Goal: Task Accomplishment & Management: Complete application form

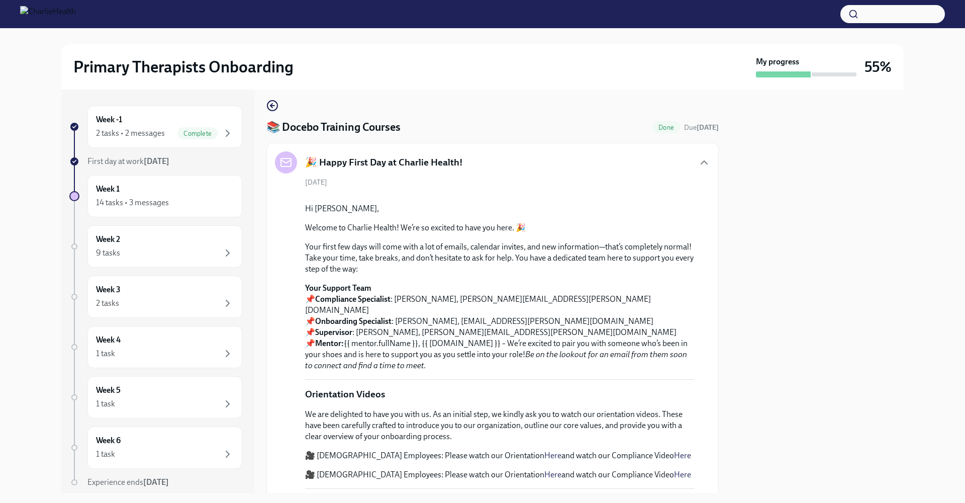
scroll to position [41, 0]
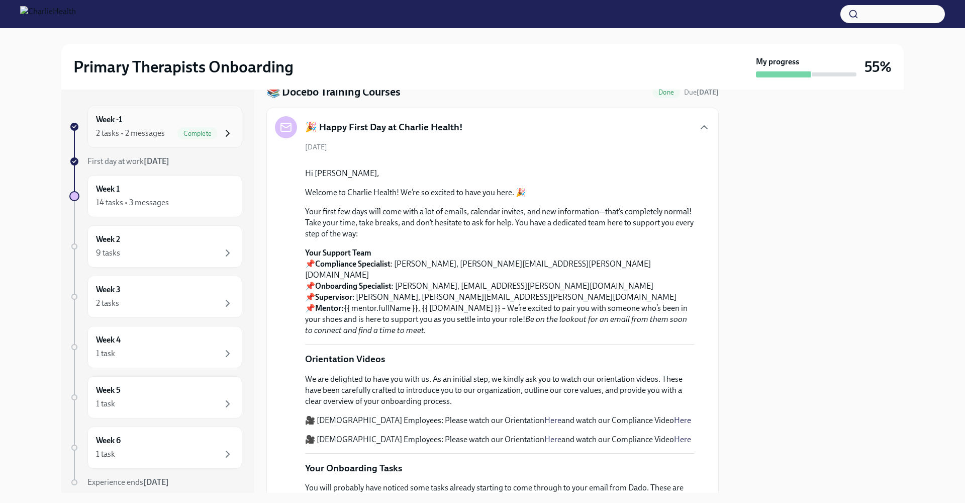
click at [225, 131] on icon "button" at bounding box center [228, 133] width 12 height 12
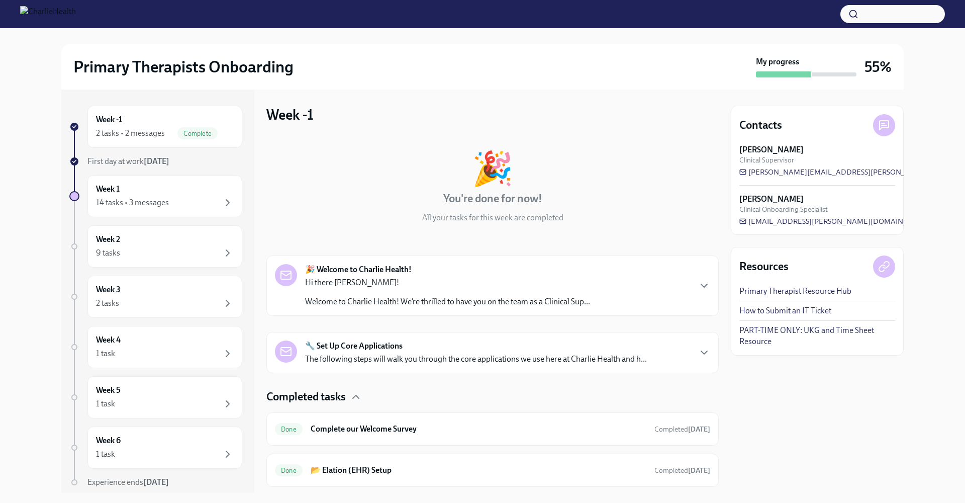
scroll to position [26, 0]
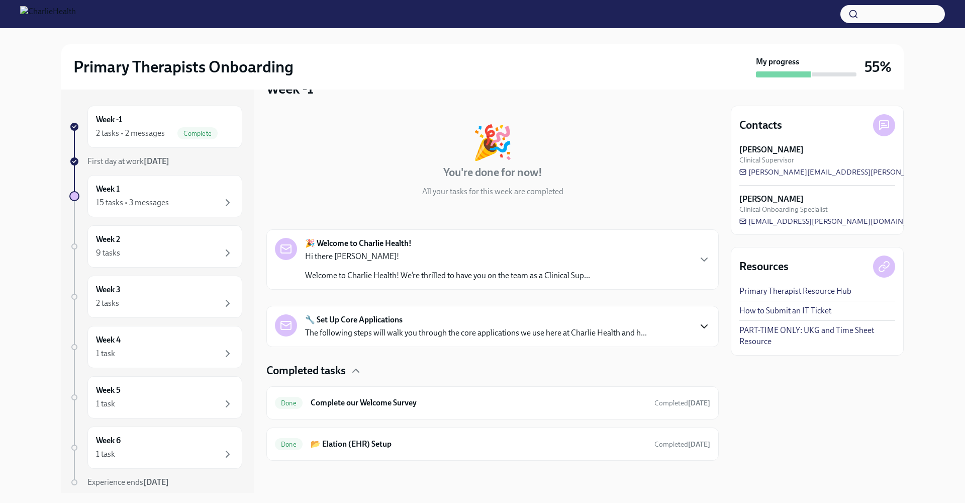
click at [698, 328] on icon "button" at bounding box center [704, 326] width 12 height 12
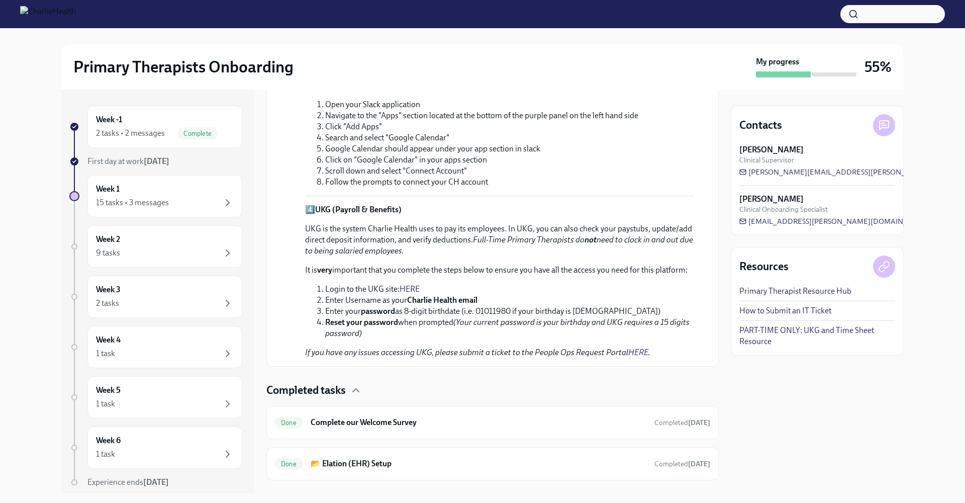
scroll to position [676, 0]
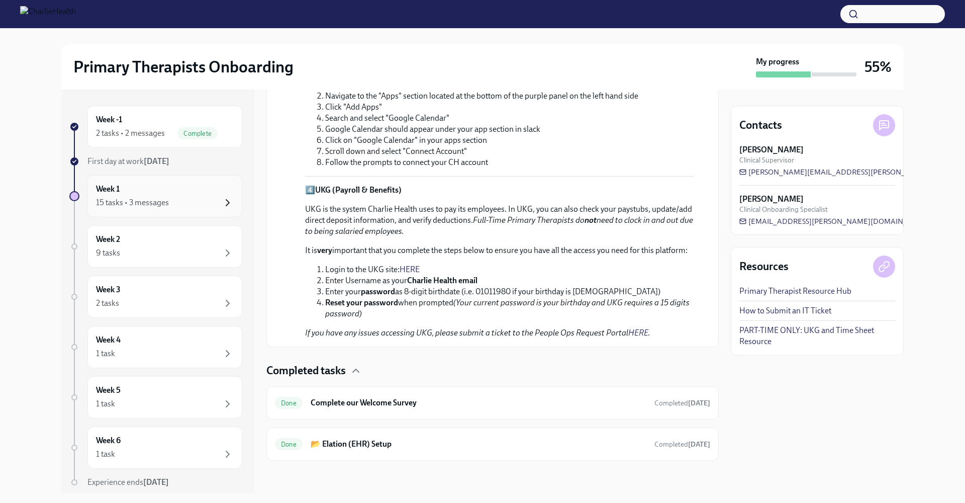
click at [222, 202] on icon "button" at bounding box center [228, 203] width 12 height 12
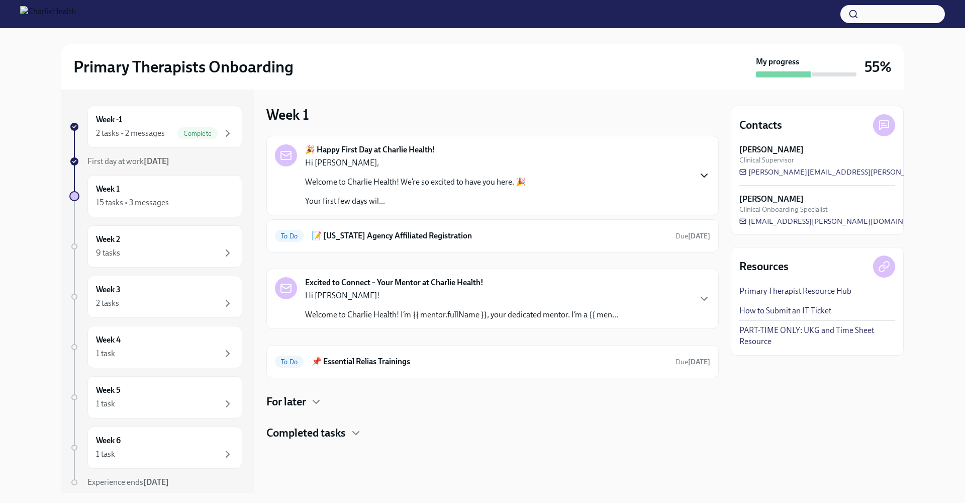
click at [702, 174] on icon "button" at bounding box center [704, 175] width 6 height 3
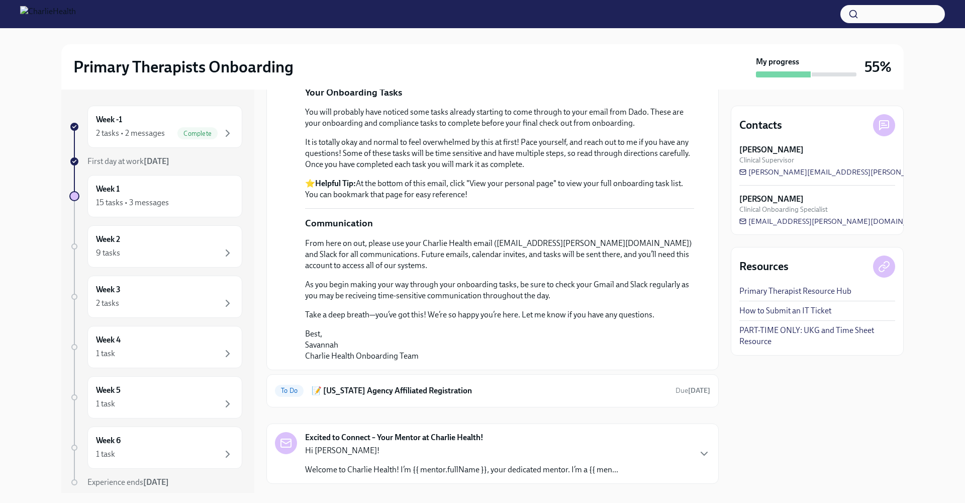
scroll to position [687, 0]
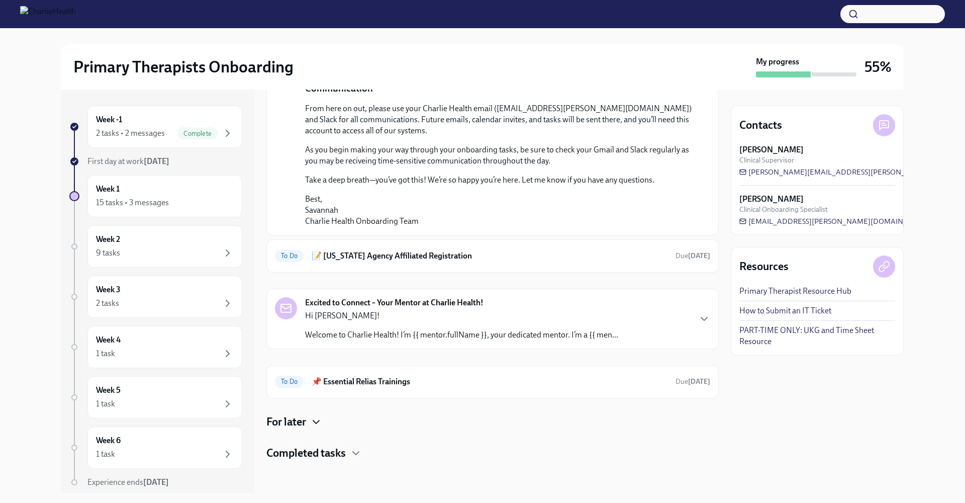
click at [317, 422] on icon "button" at bounding box center [316, 422] width 12 height 12
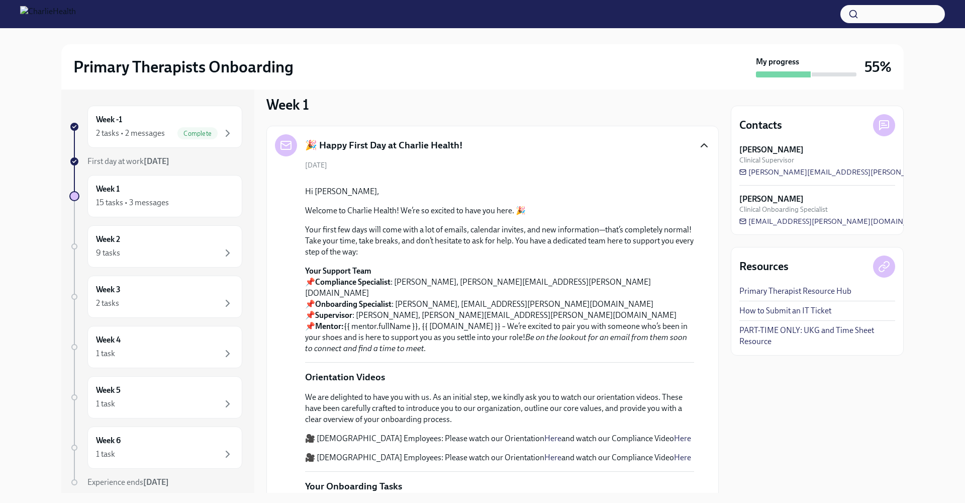
scroll to position [26, 0]
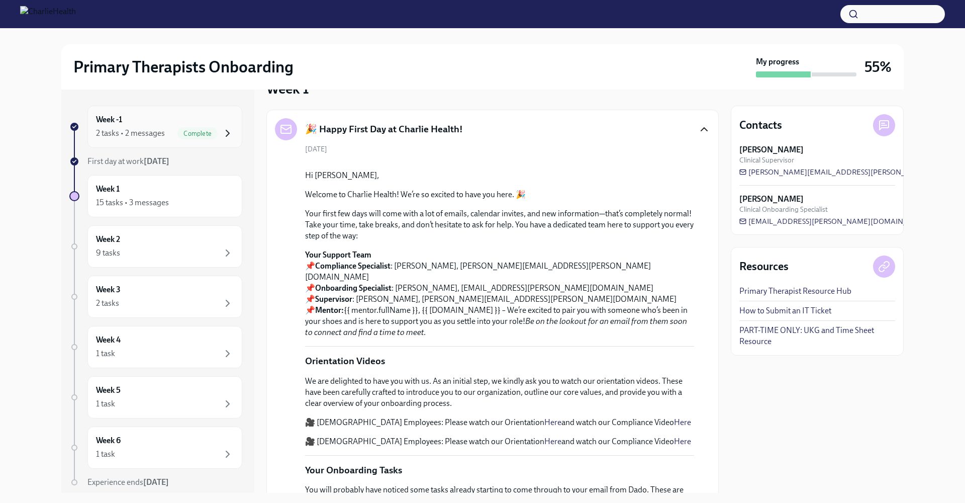
click at [222, 133] on icon "button" at bounding box center [228, 133] width 12 height 12
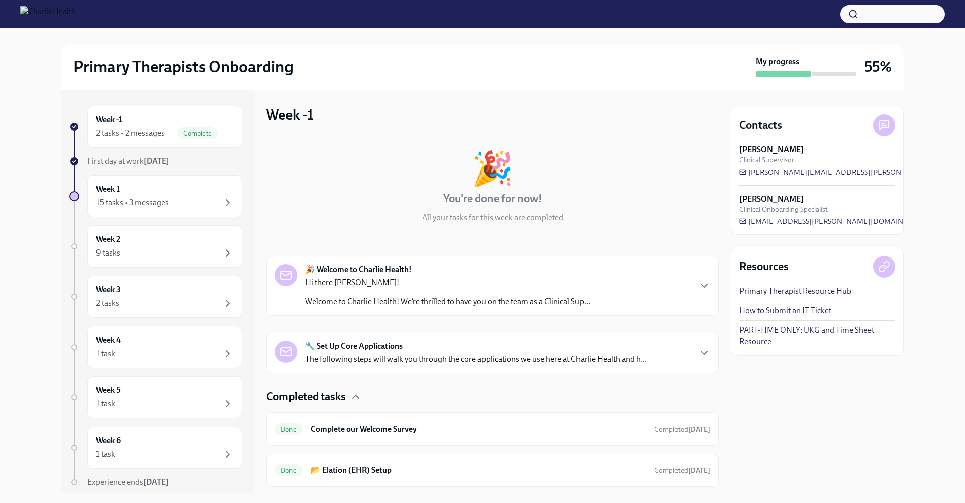
scroll to position [26, 0]
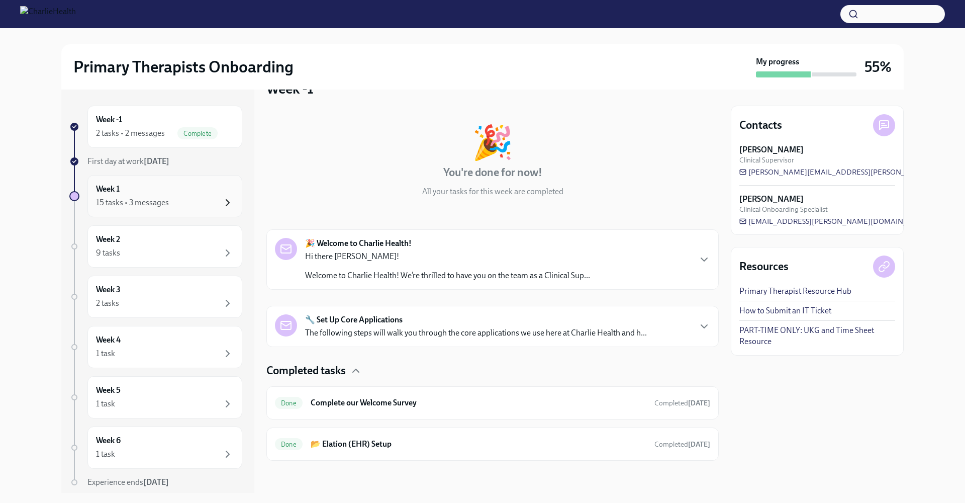
click at [222, 205] on icon "button" at bounding box center [228, 203] width 12 height 12
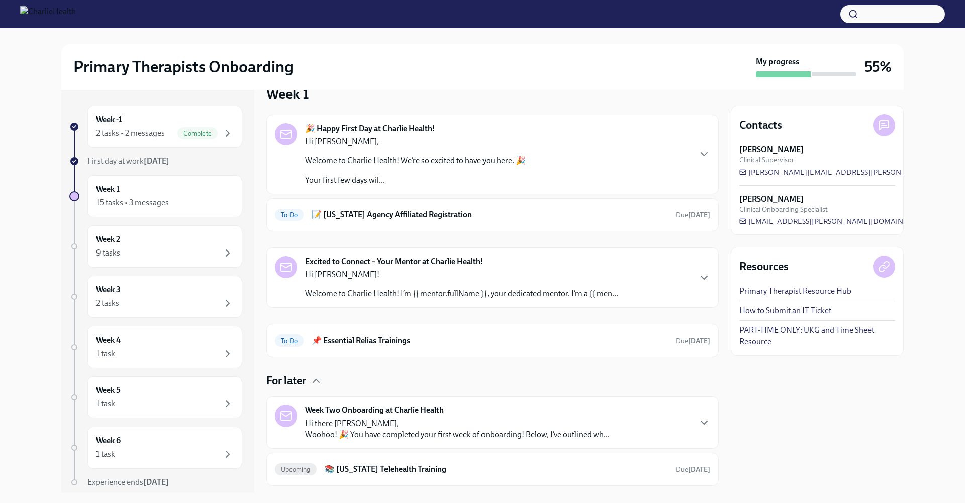
scroll to position [8, 0]
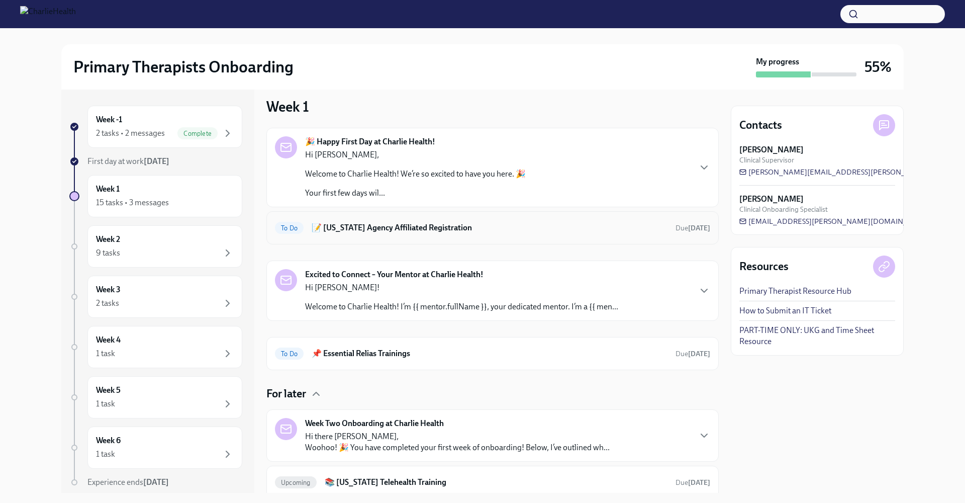
click at [386, 226] on h6 "📝 [US_STATE] Agency Affiliated Registration" at bounding box center [490, 227] width 356 height 11
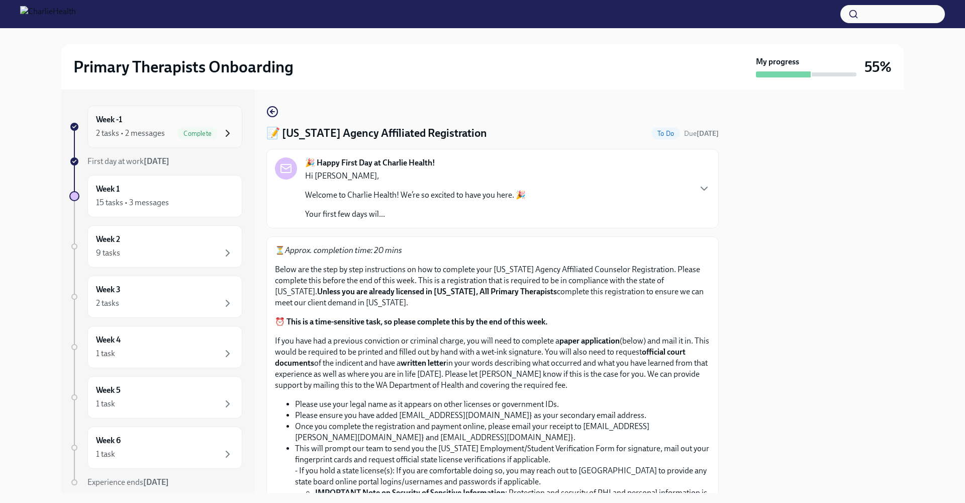
click at [225, 131] on icon "button" at bounding box center [228, 133] width 12 height 12
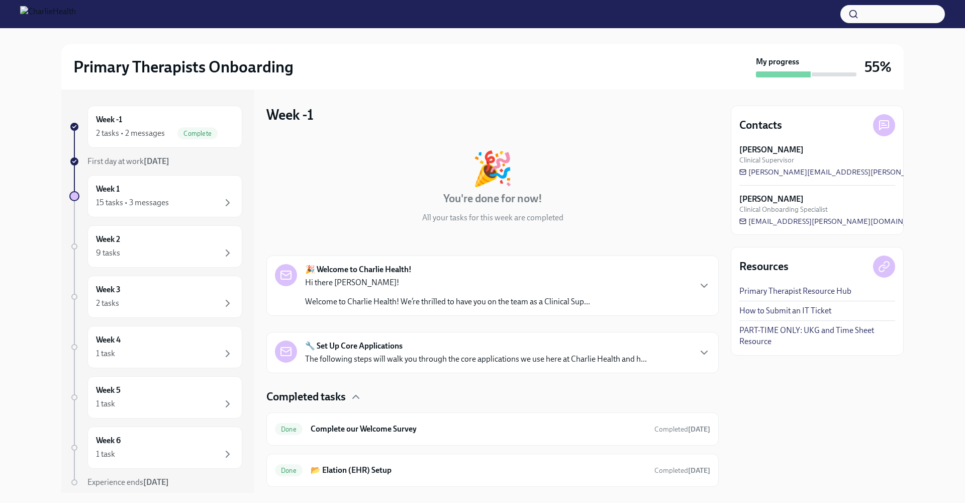
click at [376, 291] on div "Hi there [PERSON_NAME]! Welcome to Charlie Health! We’re thrilled to have you o…" at bounding box center [447, 292] width 285 height 30
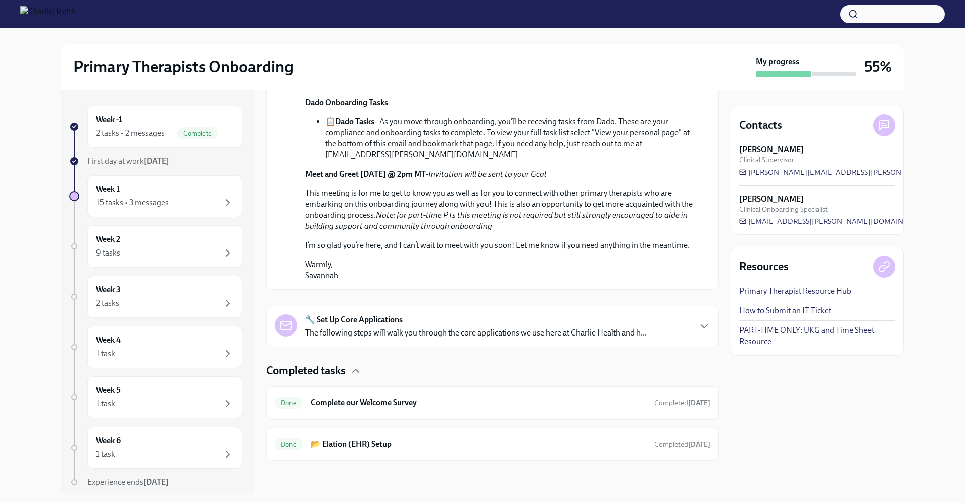
scroll to position [576, 0]
click at [700, 324] on icon "button" at bounding box center [704, 326] width 12 height 12
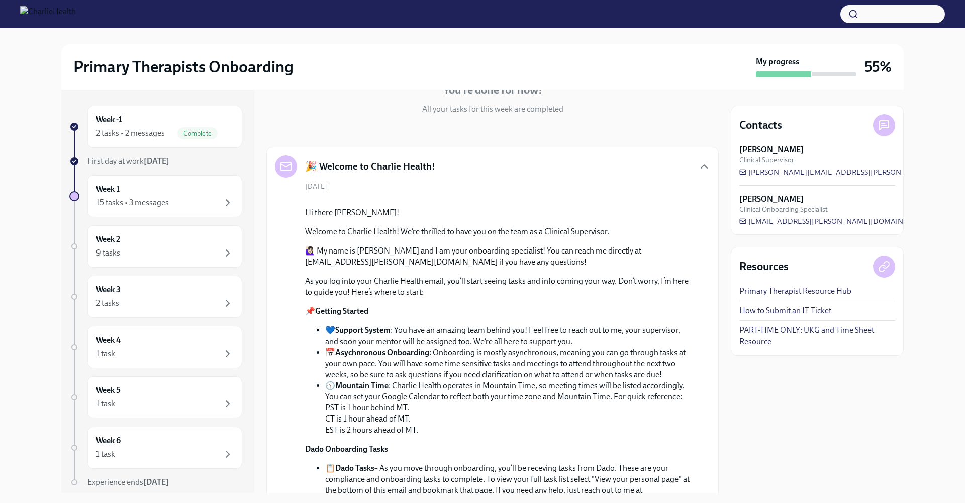
scroll to position [0, 0]
